Goal: Task Accomplishment & Management: Complete application form

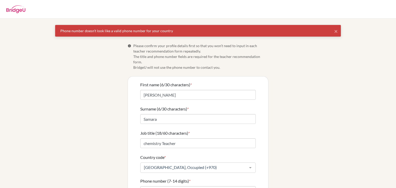
scroll to position [60, 0]
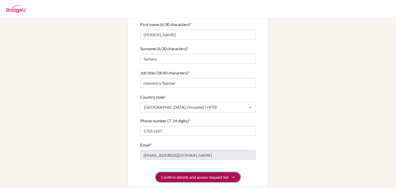
click at [178, 172] on button "Confirm details and access request list" at bounding box center [198, 177] width 84 height 10
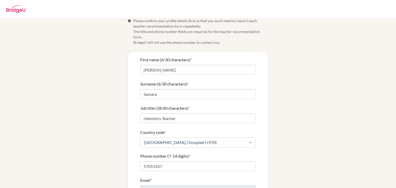
scroll to position [25, 0]
click at [173, 161] on input "57051437" at bounding box center [197, 166] width 115 height 10
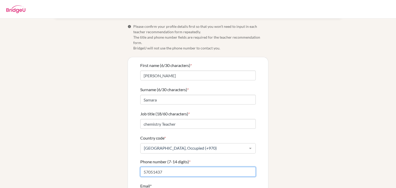
scroll to position [19, 0]
type input "5"
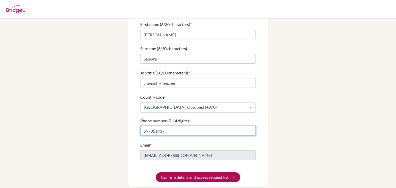
type input "597051437"
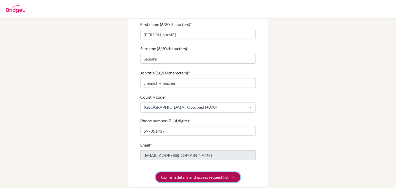
click at [178, 172] on button "Confirm details and access request list" at bounding box center [198, 177] width 84 height 10
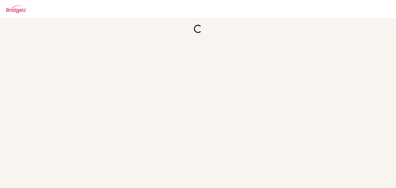
scroll to position [0, 0]
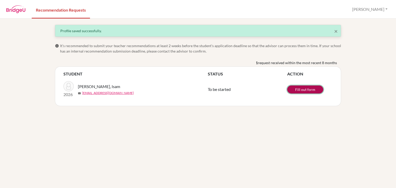
click at [301, 90] on link "Fill out form" at bounding box center [305, 90] width 36 height 8
